Goal: Information Seeking & Learning: Learn about a topic

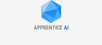
drag, startPoint x: 89, startPoint y: 24, endPoint x: 89, endPoint y: 7, distance: 16.6
